Goal: Transaction & Acquisition: Purchase product/service

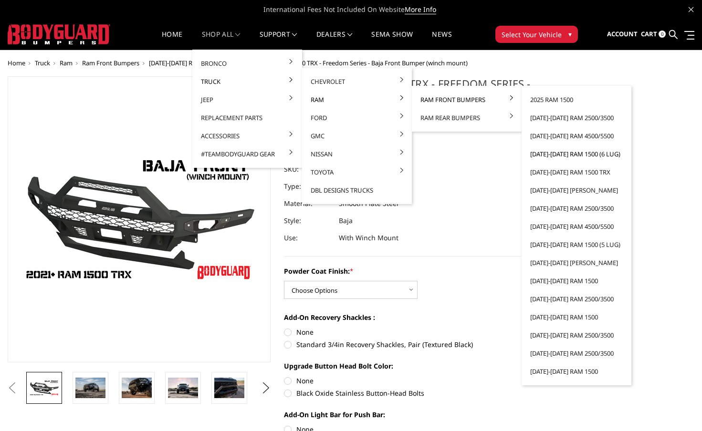
click at [541, 153] on link "[DATE]-[DATE] Ram 1500 (6 lug)" at bounding box center [576, 154] width 102 height 18
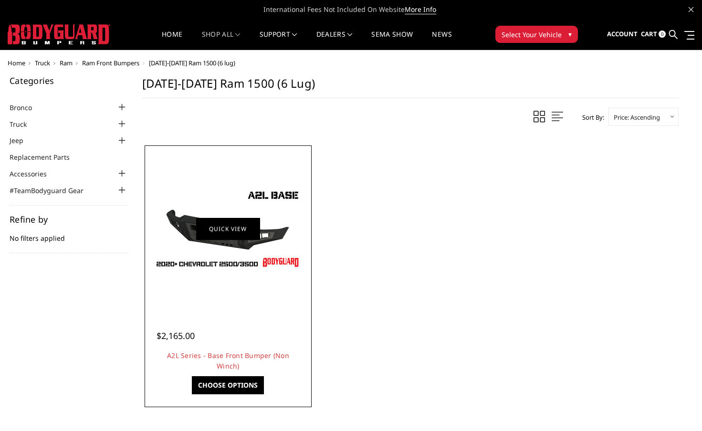
click at [238, 222] on link "Quick view" at bounding box center [228, 229] width 64 height 22
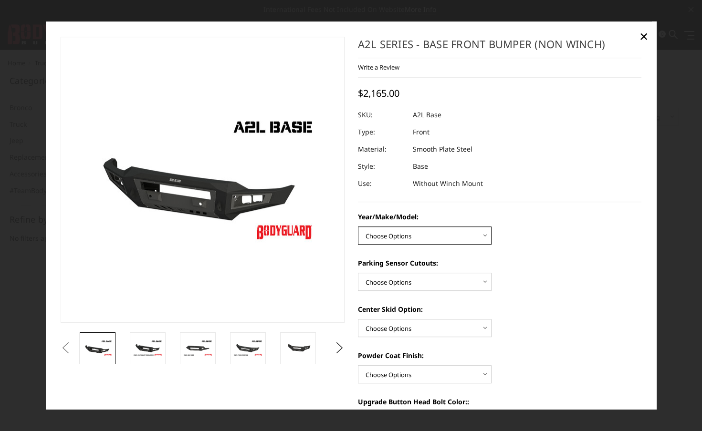
click at [459, 237] on select "Choose Options Chevrolet 15-19 2500/3500 Chevrolet 19-21 1500 Chevrolet 15-20 C…" at bounding box center [425, 236] width 134 height 18
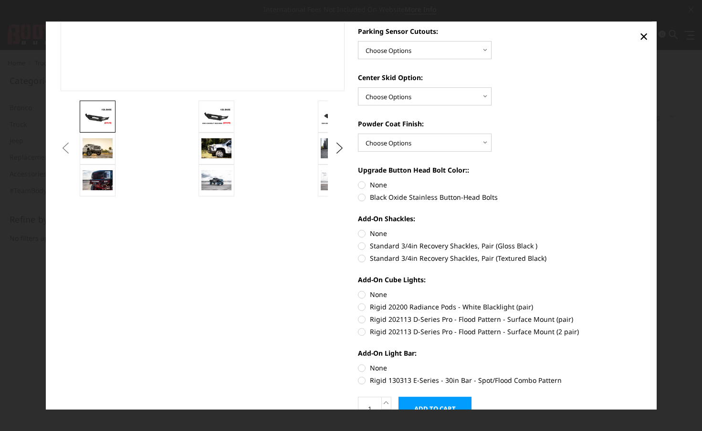
scroll to position [282, 0]
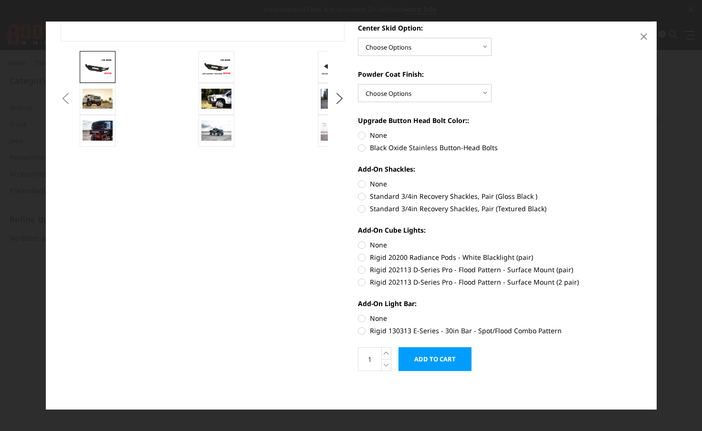
click at [640, 36] on span "×" at bounding box center [643, 36] width 9 height 21
